Goal: Information Seeking & Learning: Compare options

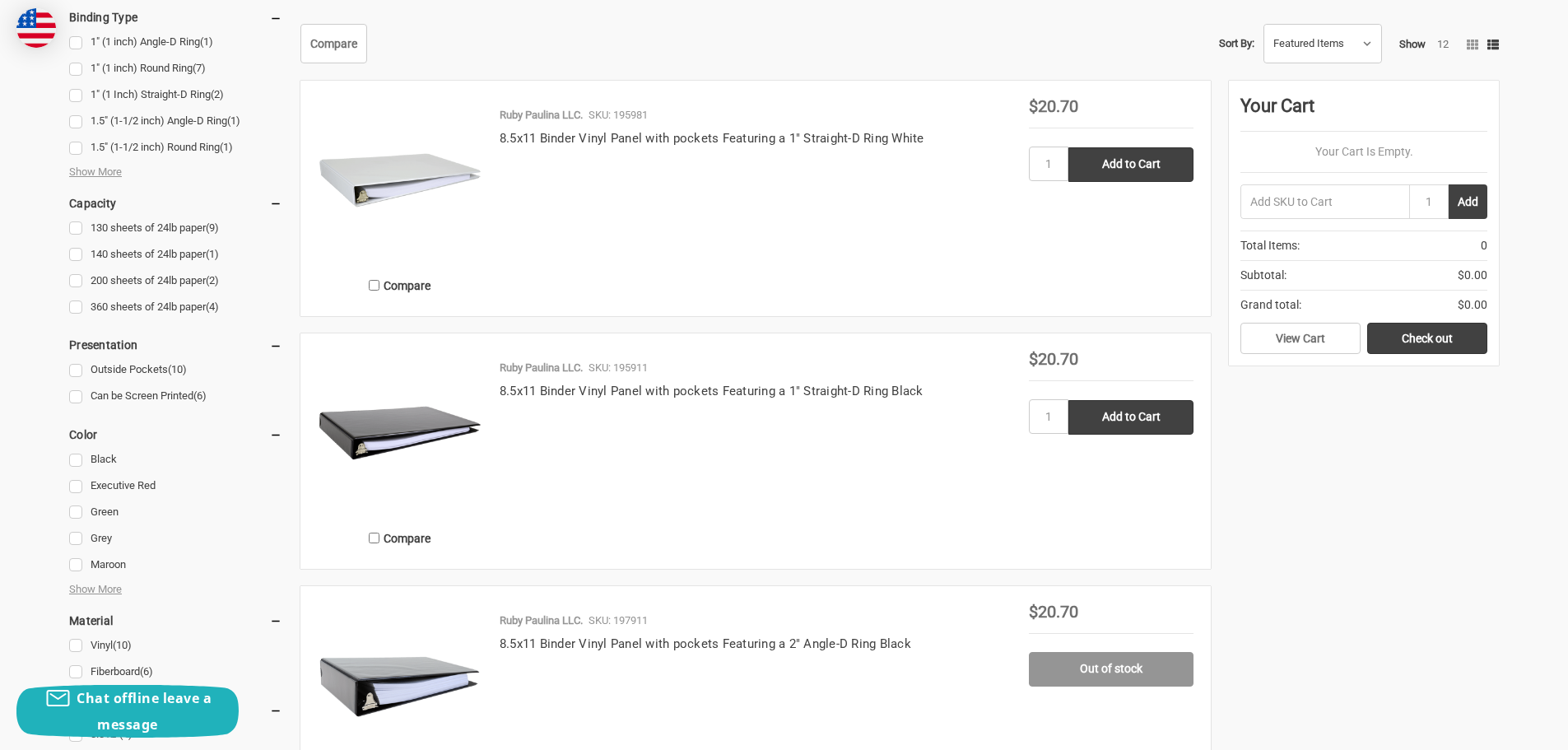
scroll to position [905, 0]
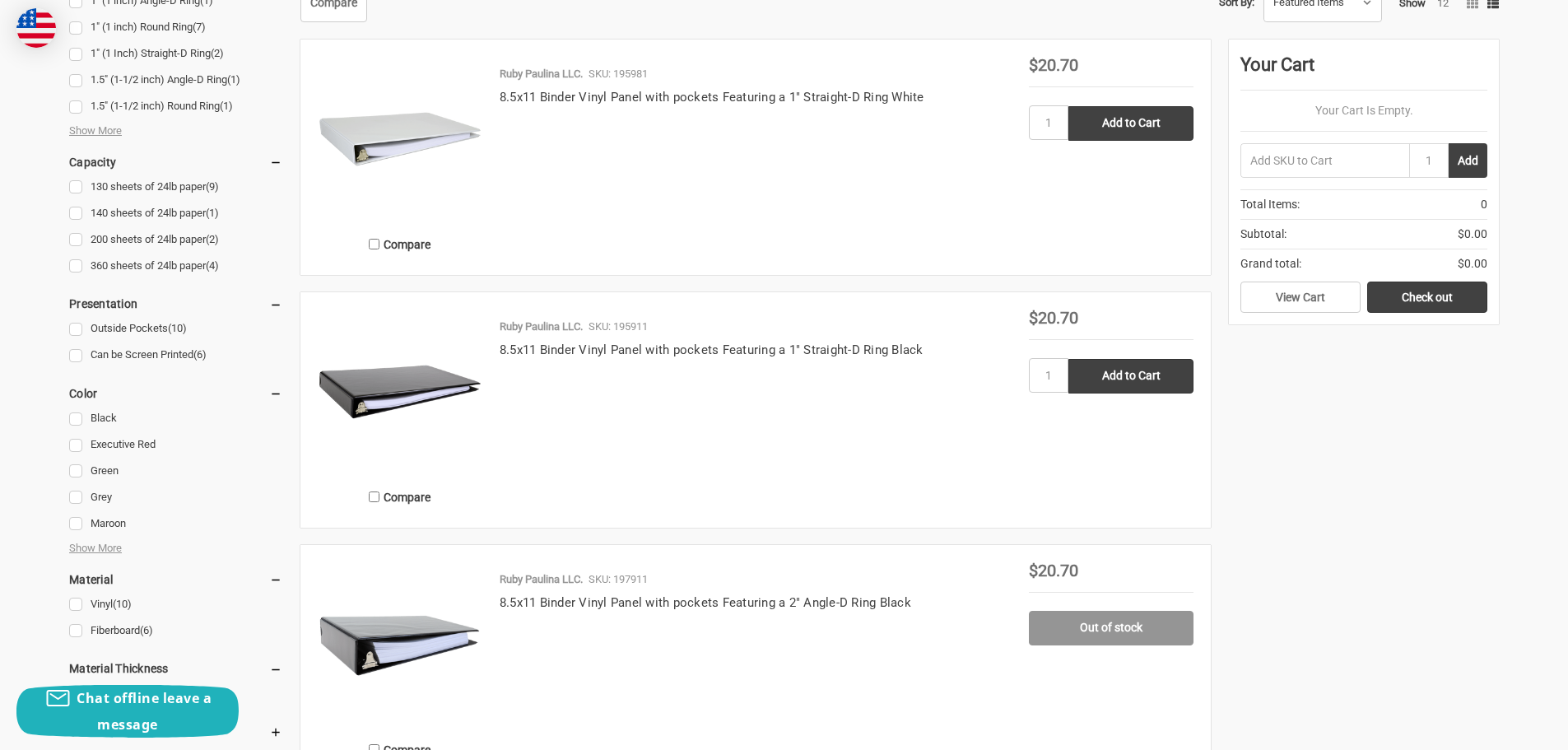
click at [374, 387] on img at bounding box center [400, 392] width 165 height 165
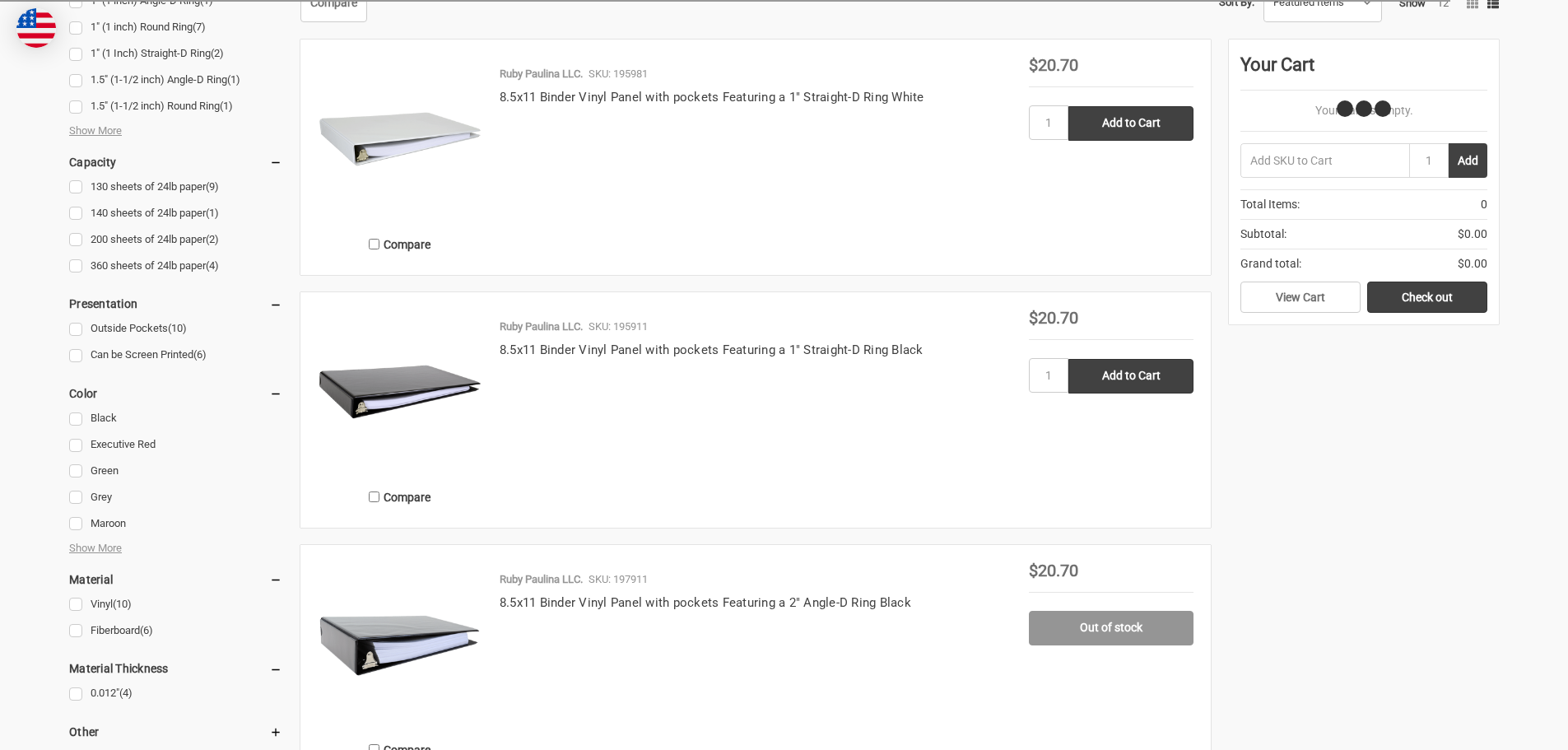
scroll to position [905, 0]
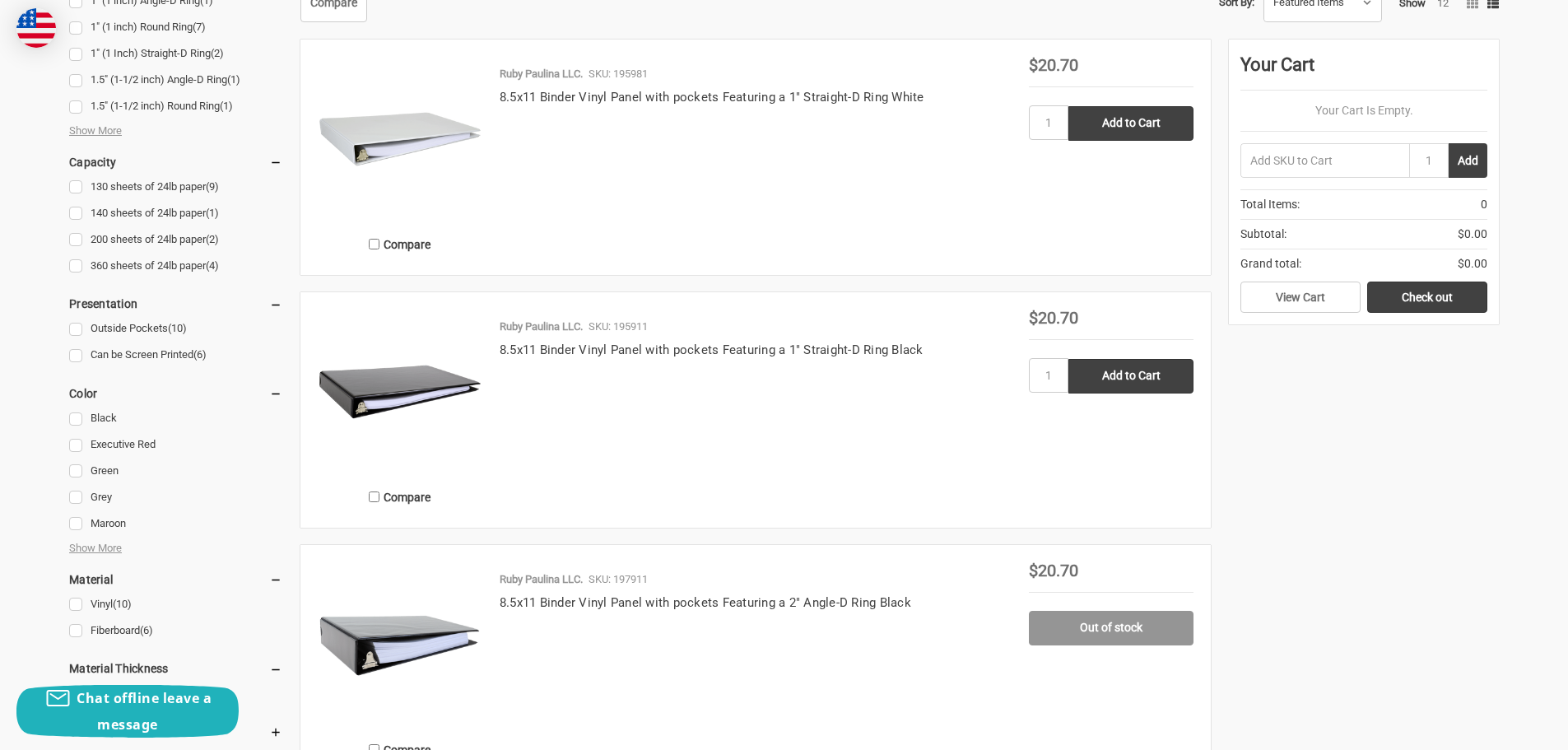
click at [436, 626] on img at bounding box center [400, 644] width 165 height 165
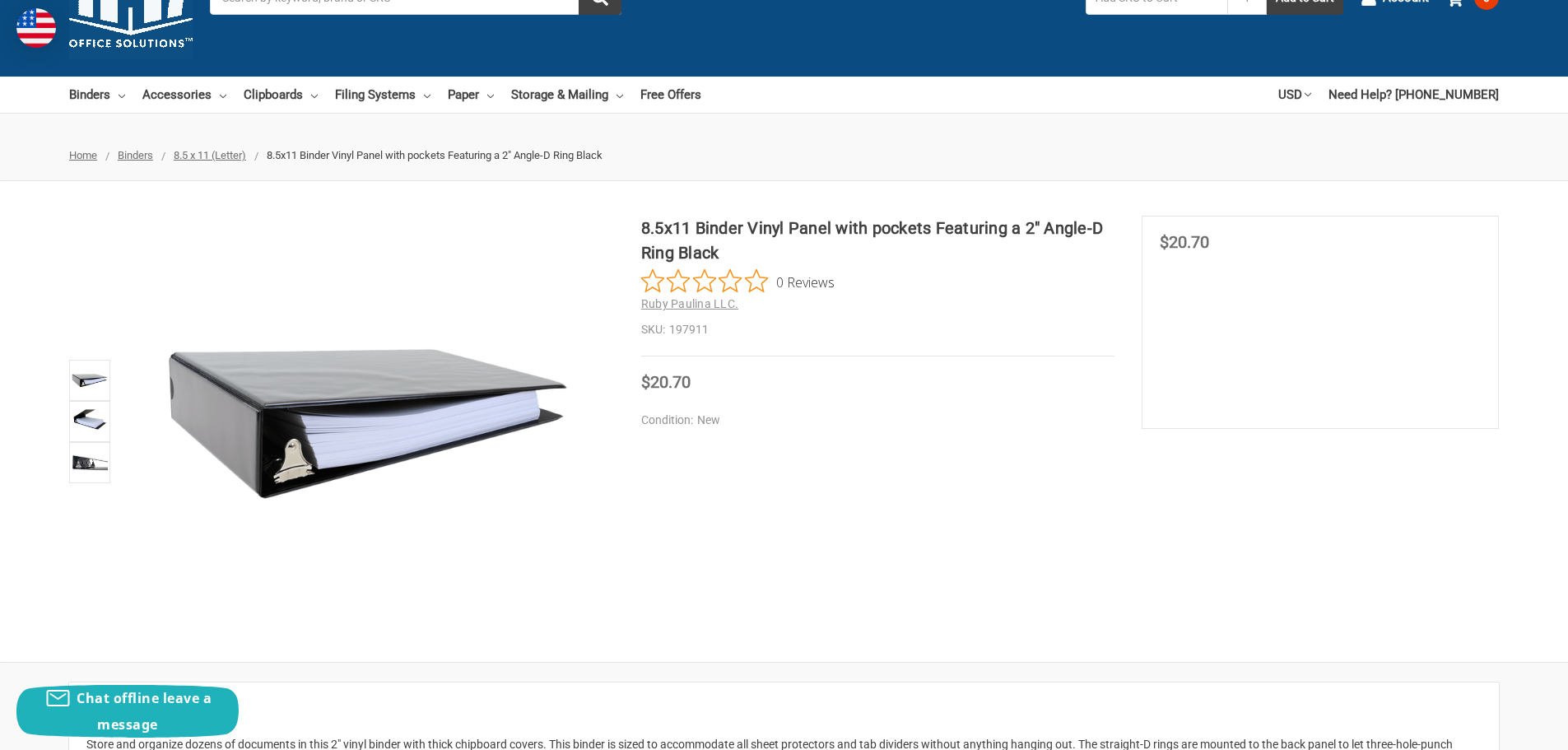
scroll to position [82, 0]
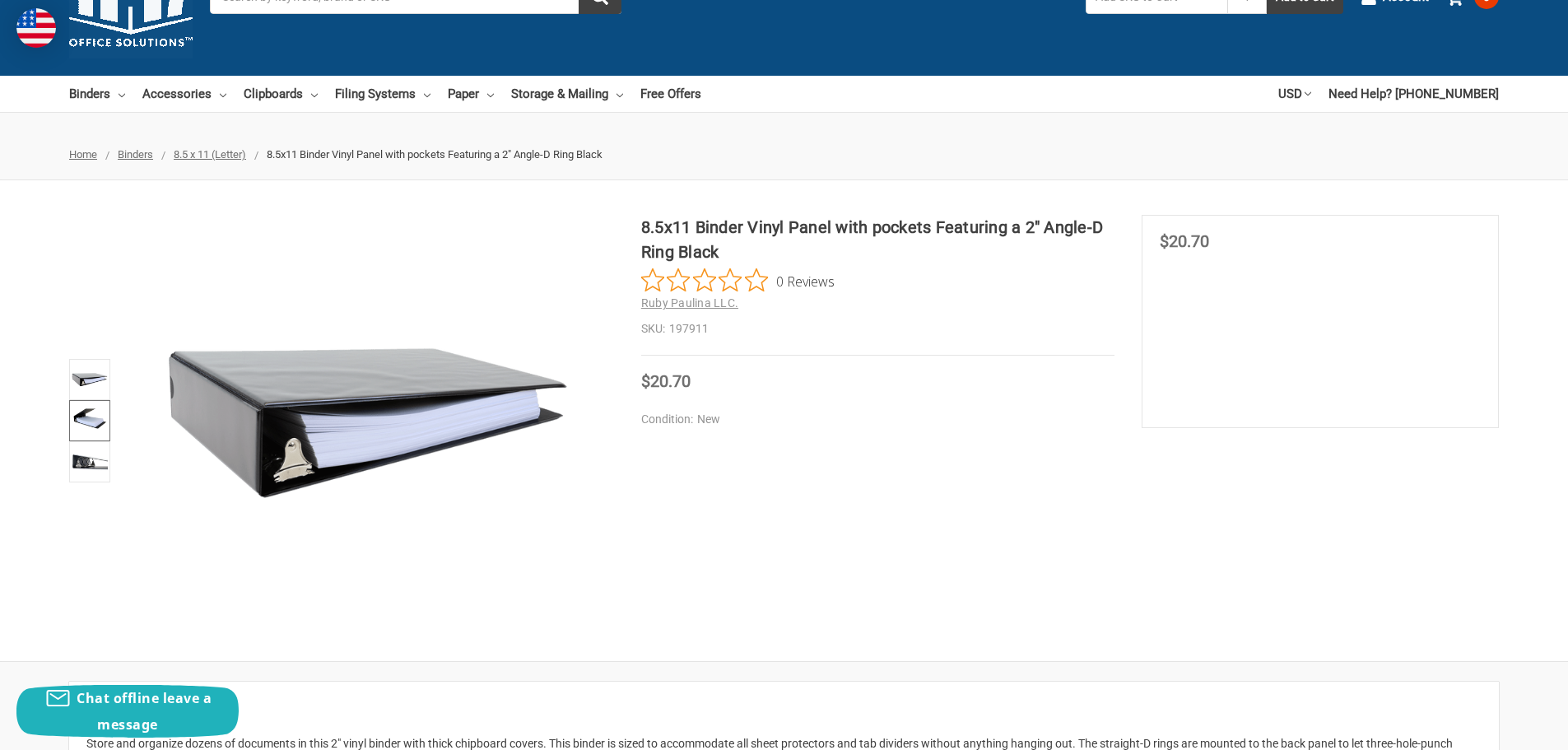
click at [89, 409] on img at bounding box center [90, 421] width 37 height 37
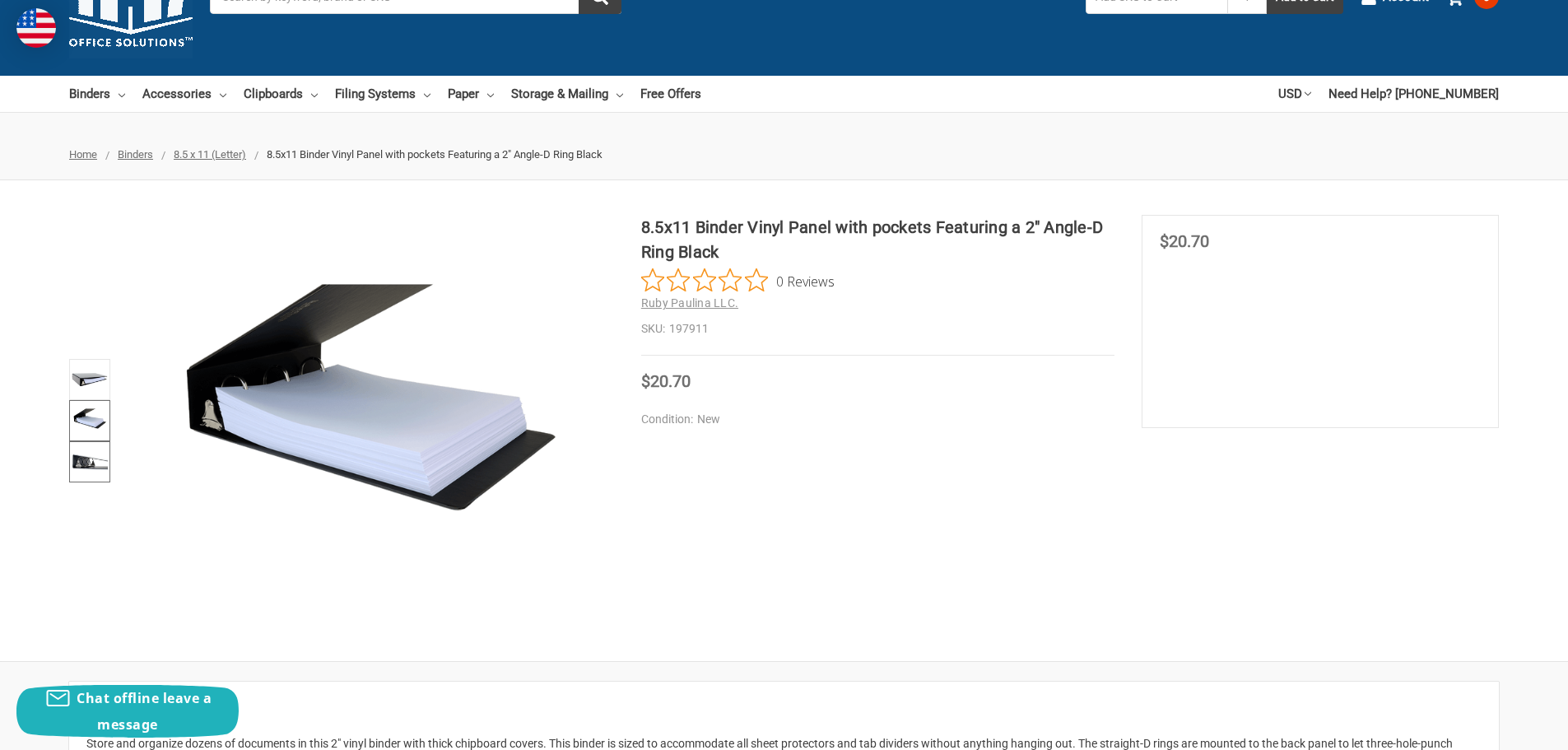
click at [83, 471] on img at bounding box center [90, 462] width 37 height 37
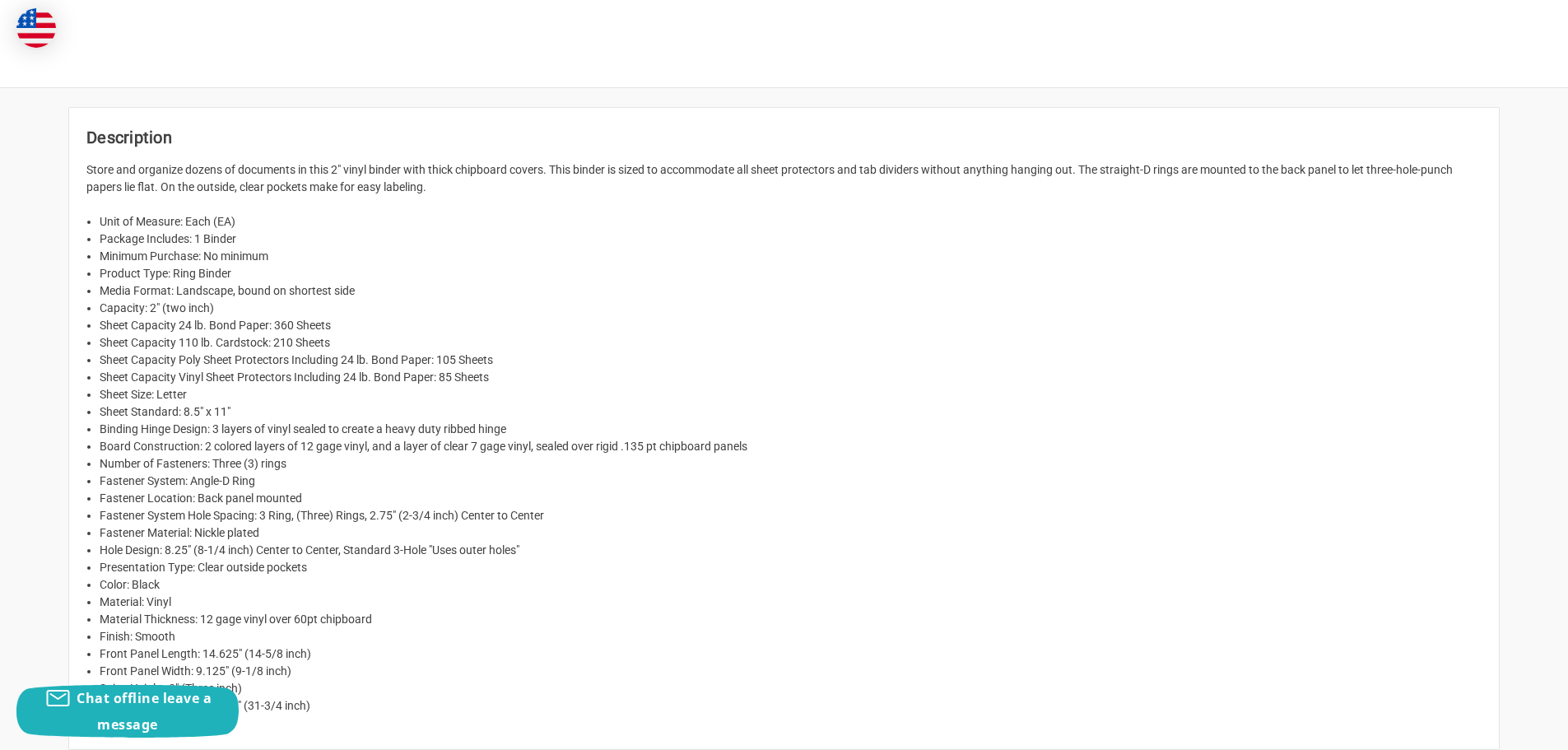
scroll to position [659, 0]
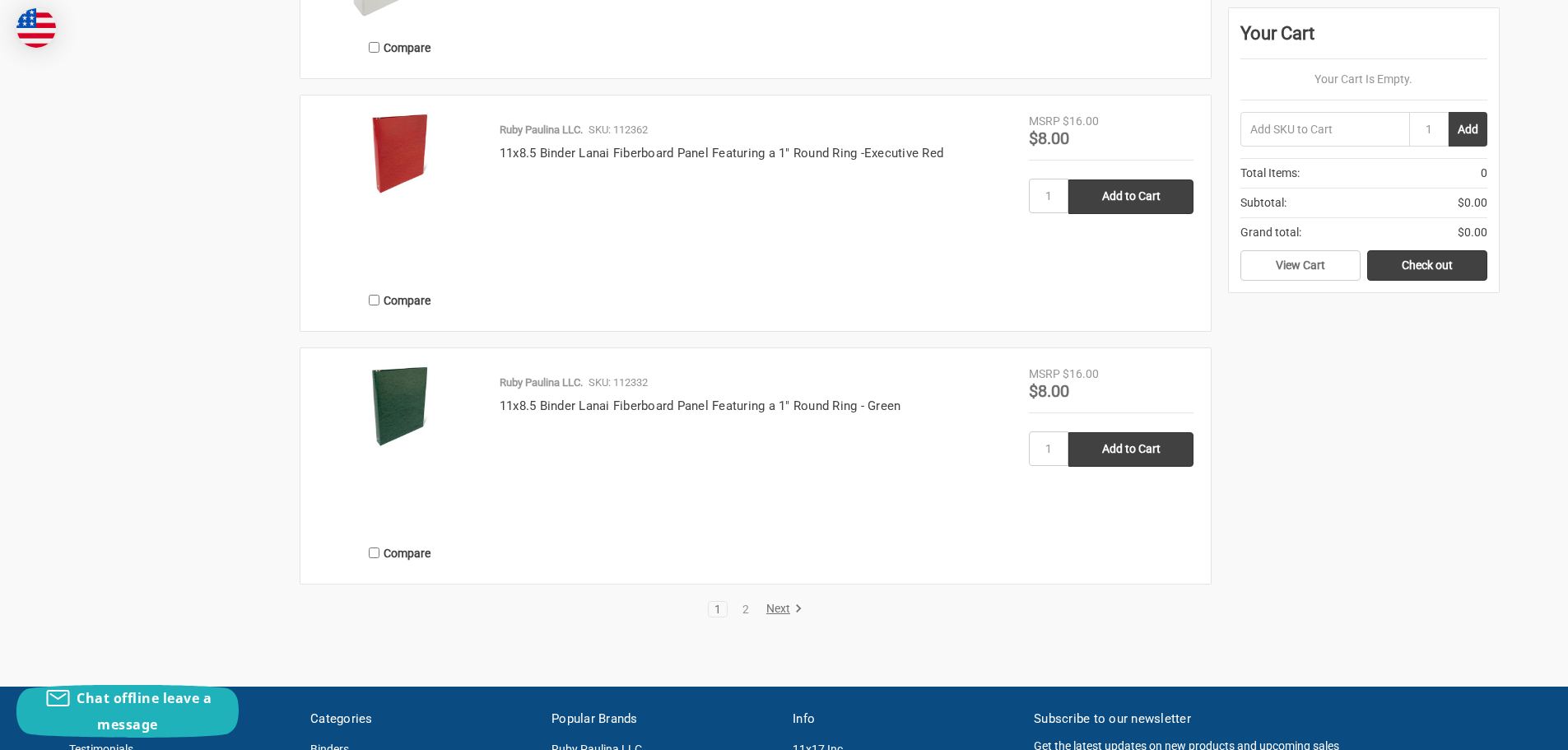
scroll to position [3457, 0]
